Goal: Transaction & Acquisition: Purchase product/service

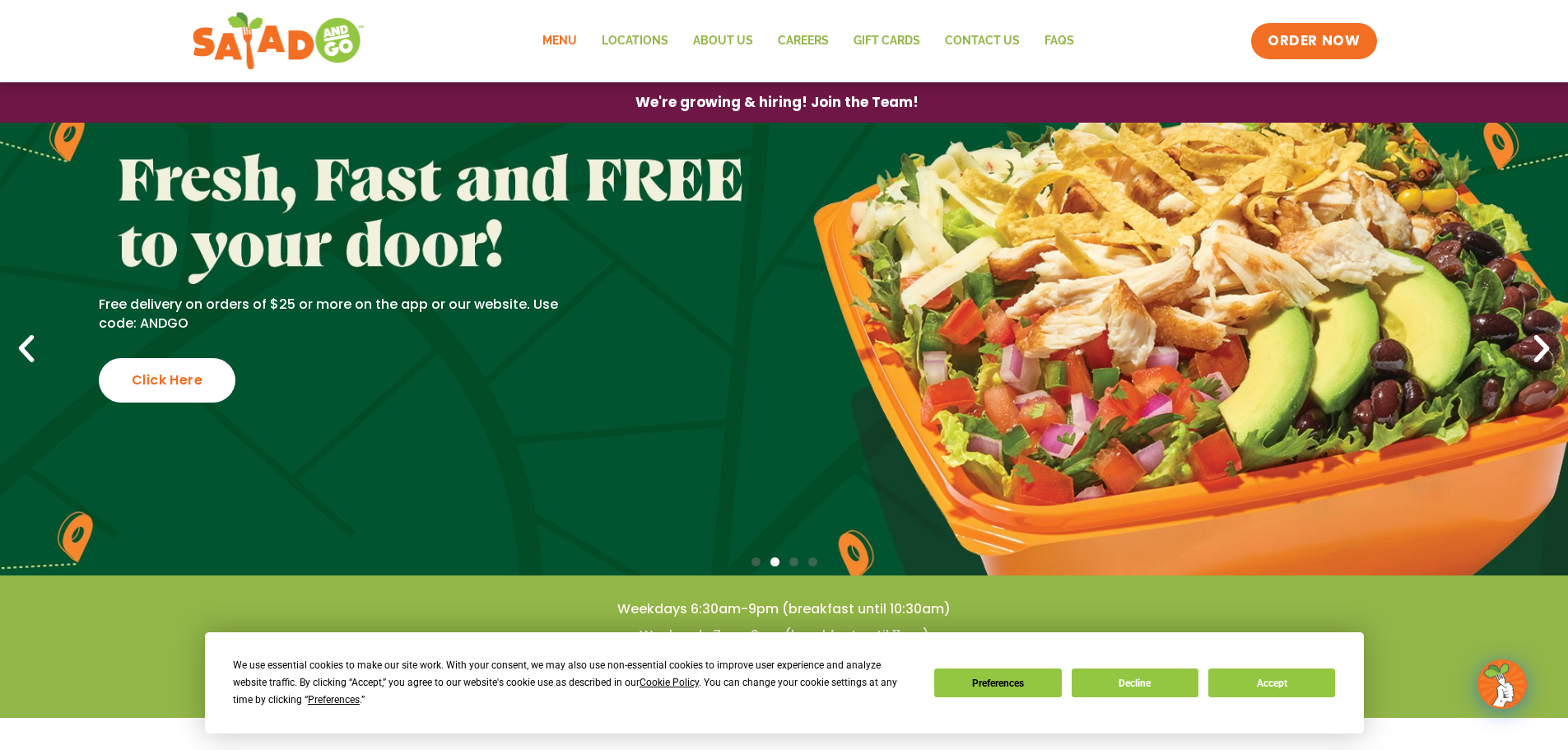
click at [577, 35] on link "Menu" at bounding box center [560, 41] width 59 height 38
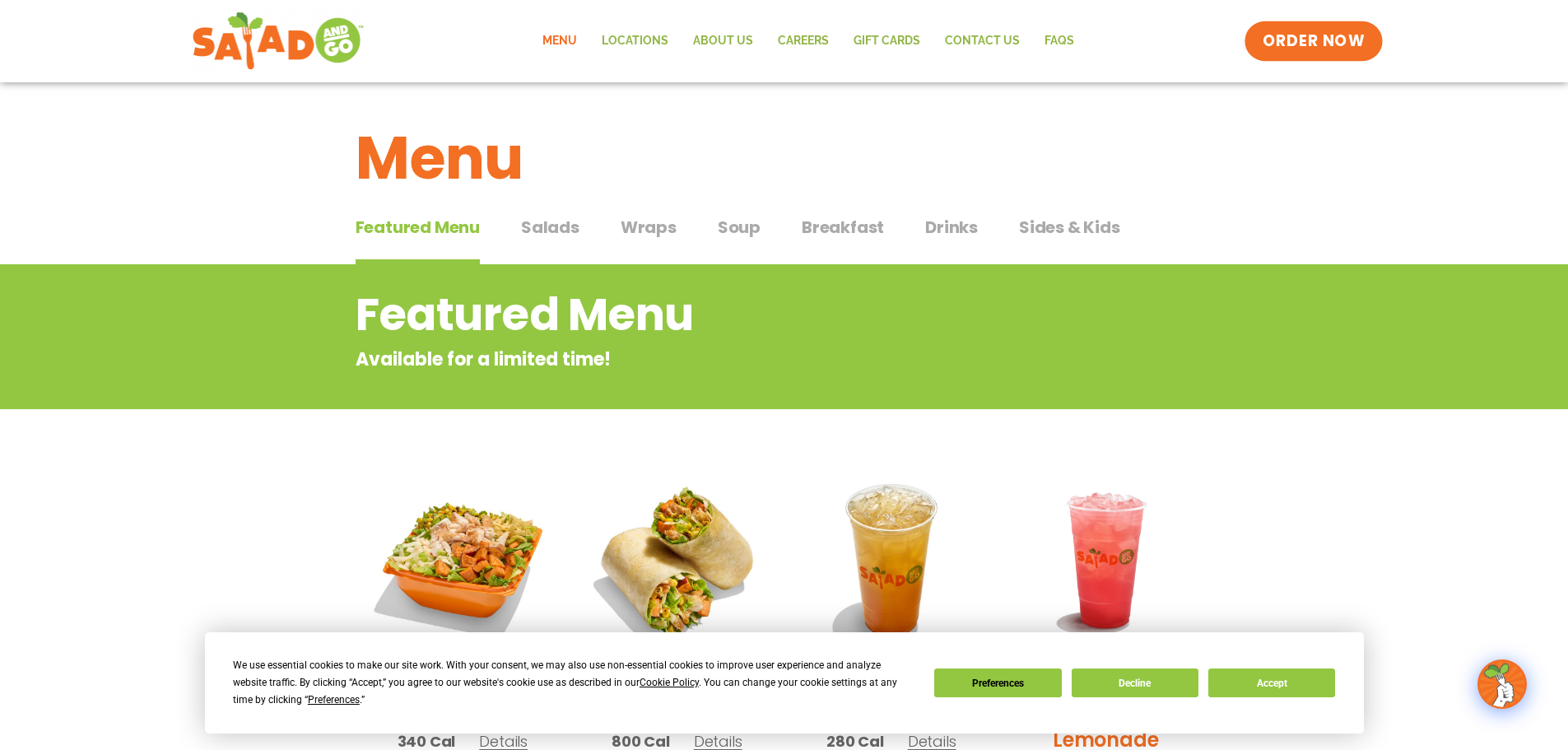
click at [1312, 35] on span "ORDER NOW" at bounding box center [1314, 40] width 102 height 21
